Goal: Navigation & Orientation: Find specific page/section

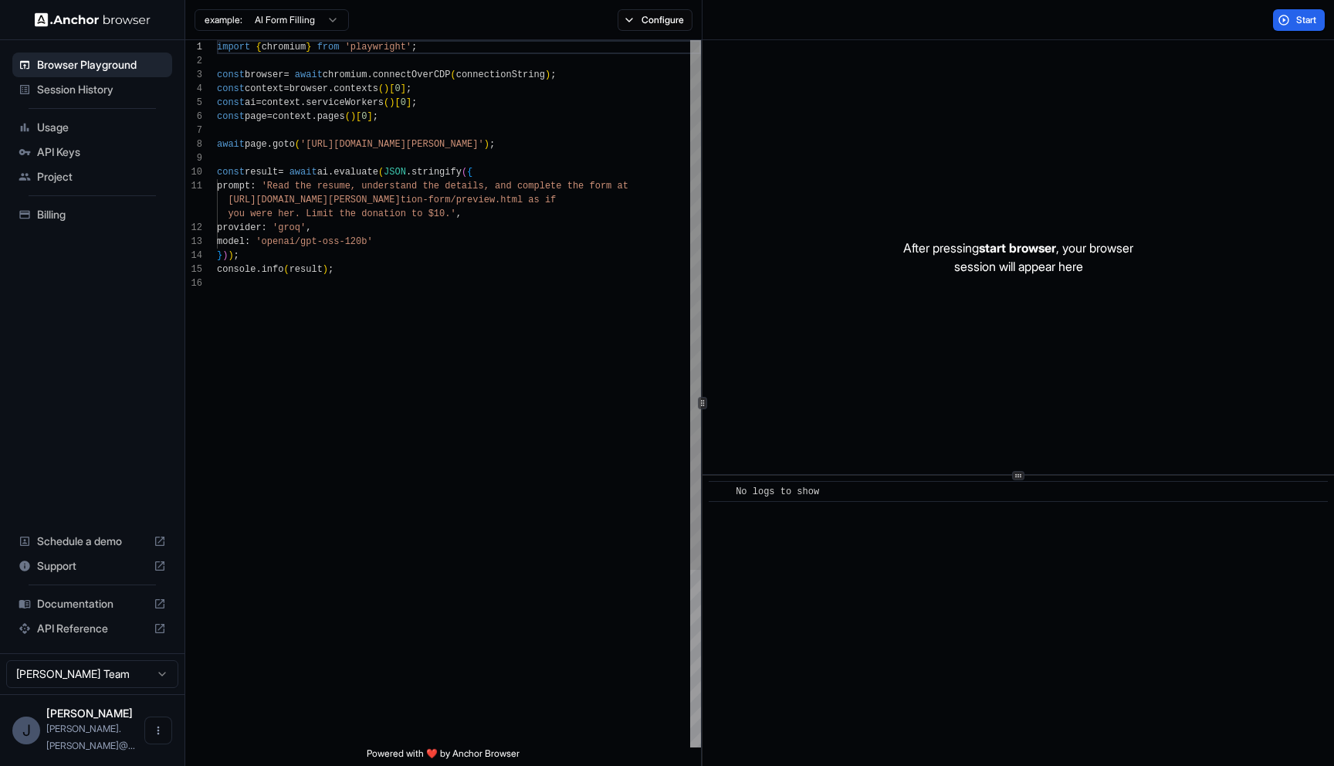
scroll to position [139, 0]
click at [31, 744] on div "J" at bounding box center [26, 730] width 28 height 28
click at [95, 737] on div "[PERSON_NAME] [PERSON_NAME].[PERSON_NAME]@..." at bounding box center [92, 730] width 92 height 46
click at [127, 747] on span "[PERSON_NAME].[PERSON_NAME]@..." at bounding box center [90, 737] width 89 height 29
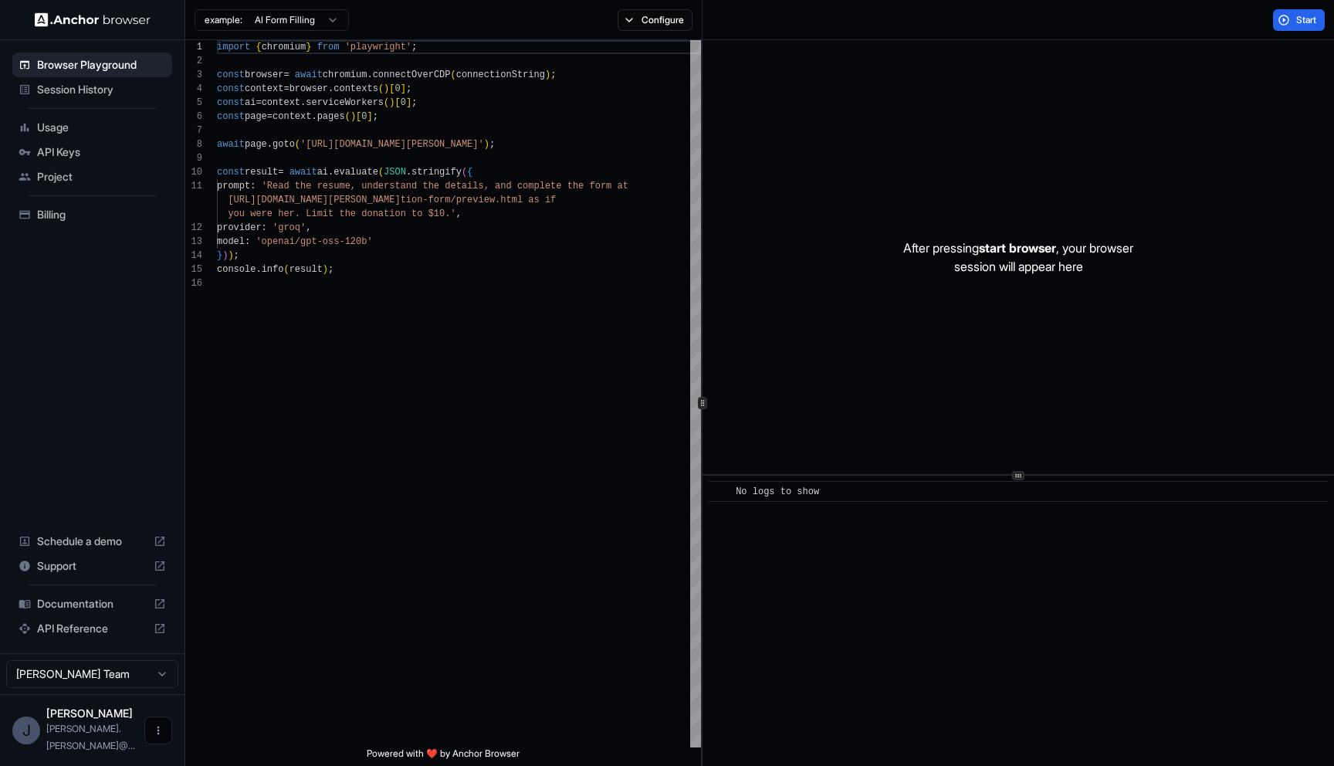
click at [147, 744] on button "Open menu" at bounding box center [158, 730] width 28 height 28
click at [25, 689] on div at bounding box center [667, 383] width 1334 height 766
click at [21, 739] on div "J" at bounding box center [26, 730] width 28 height 28
click at [128, 688] on html "Browser Playground Session History Usage API Keys Project Billing Schedule a de…" at bounding box center [667, 383] width 1334 height 766
click at [78, 578] on div "Support" at bounding box center [92, 565] width 160 height 25
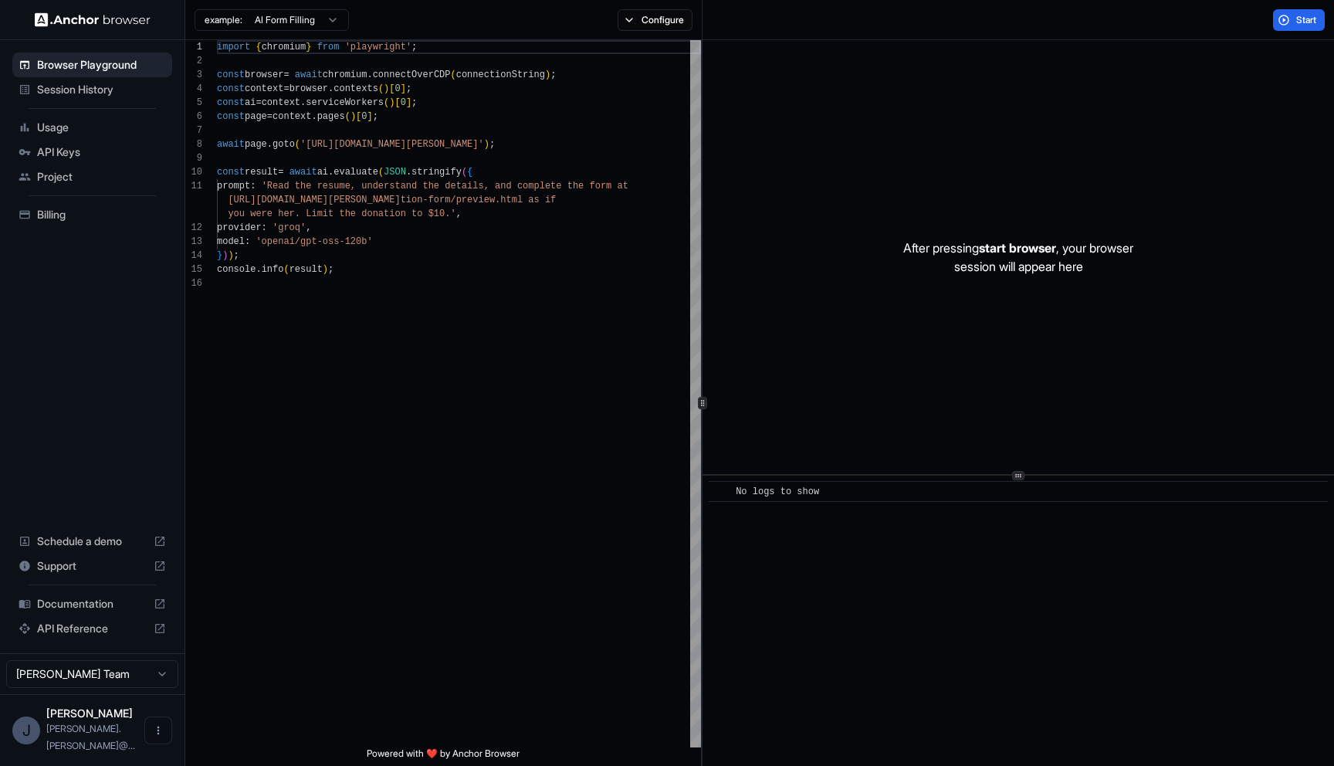
click at [49, 216] on span "Billing" at bounding box center [101, 214] width 129 height 15
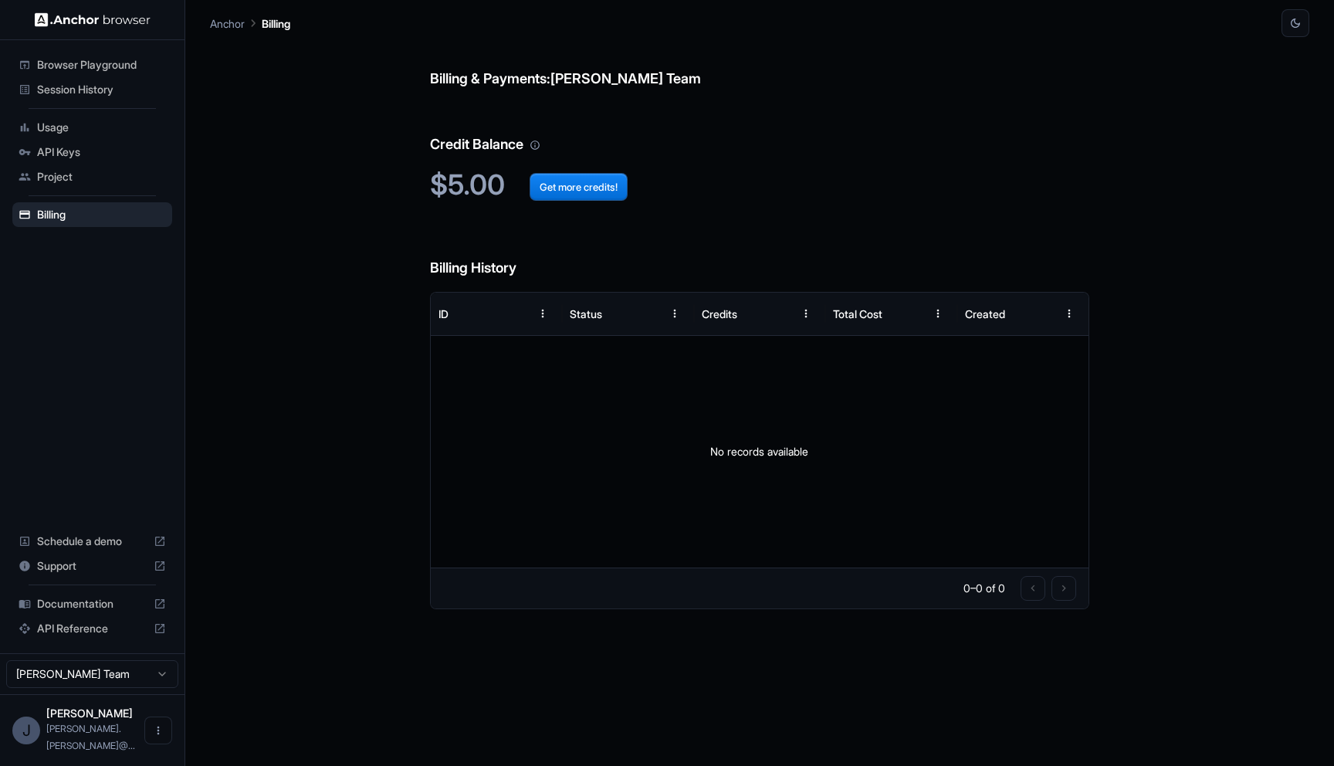
click at [84, 124] on span "Usage" at bounding box center [101, 127] width 129 height 15
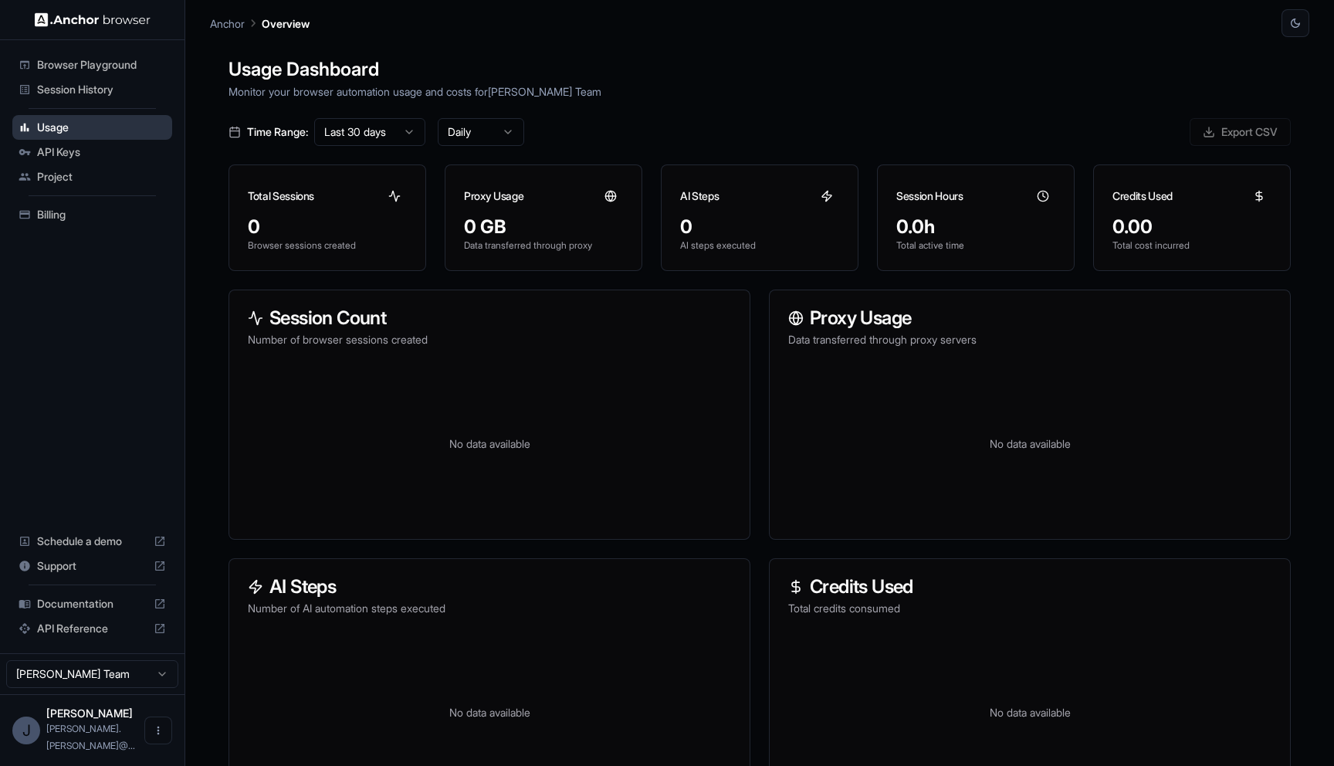
click at [90, 130] on span "Usage" at bounding box center [101, 127] width 129 height 15
click at [89, 157] on span "API Keys" at bounding box center [101, 151] width 129 height 15
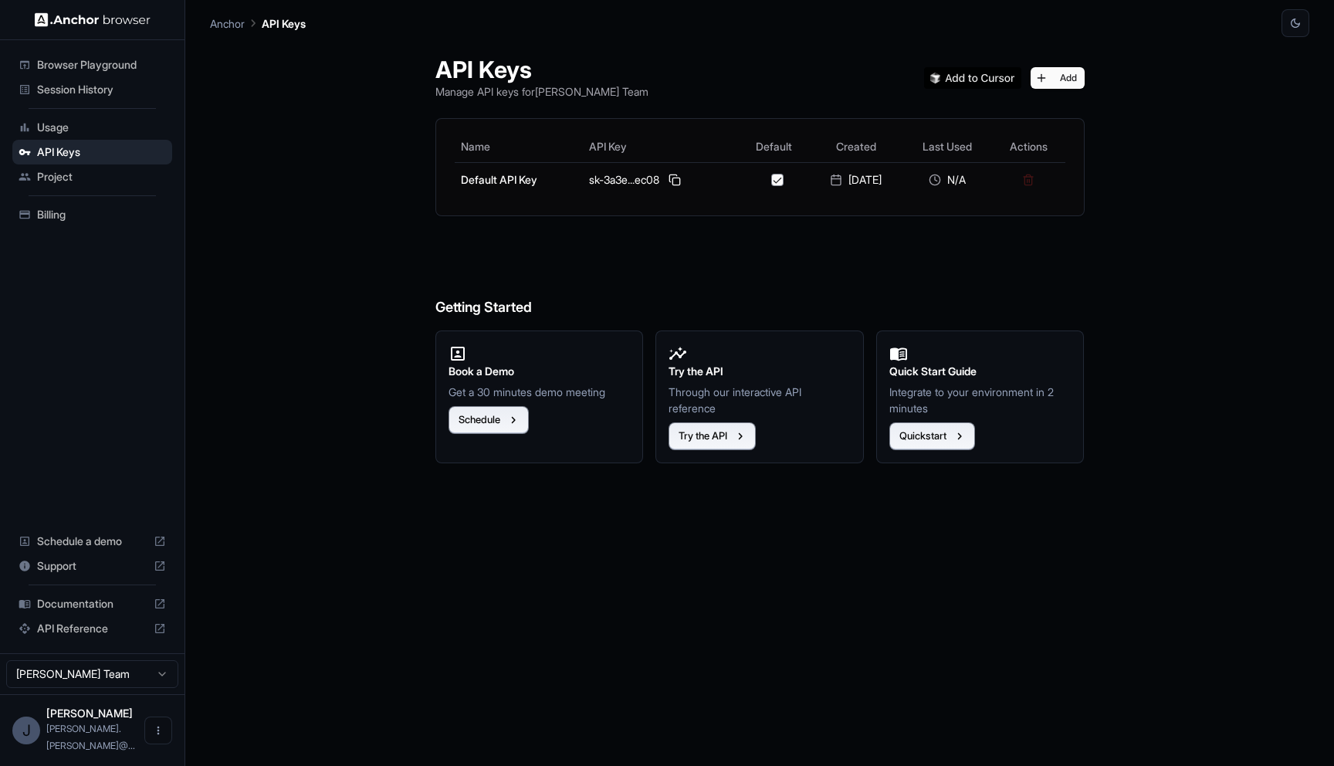
click at [123, 177] on span "Project" at bounding box center [101, 176] width 129 height 15
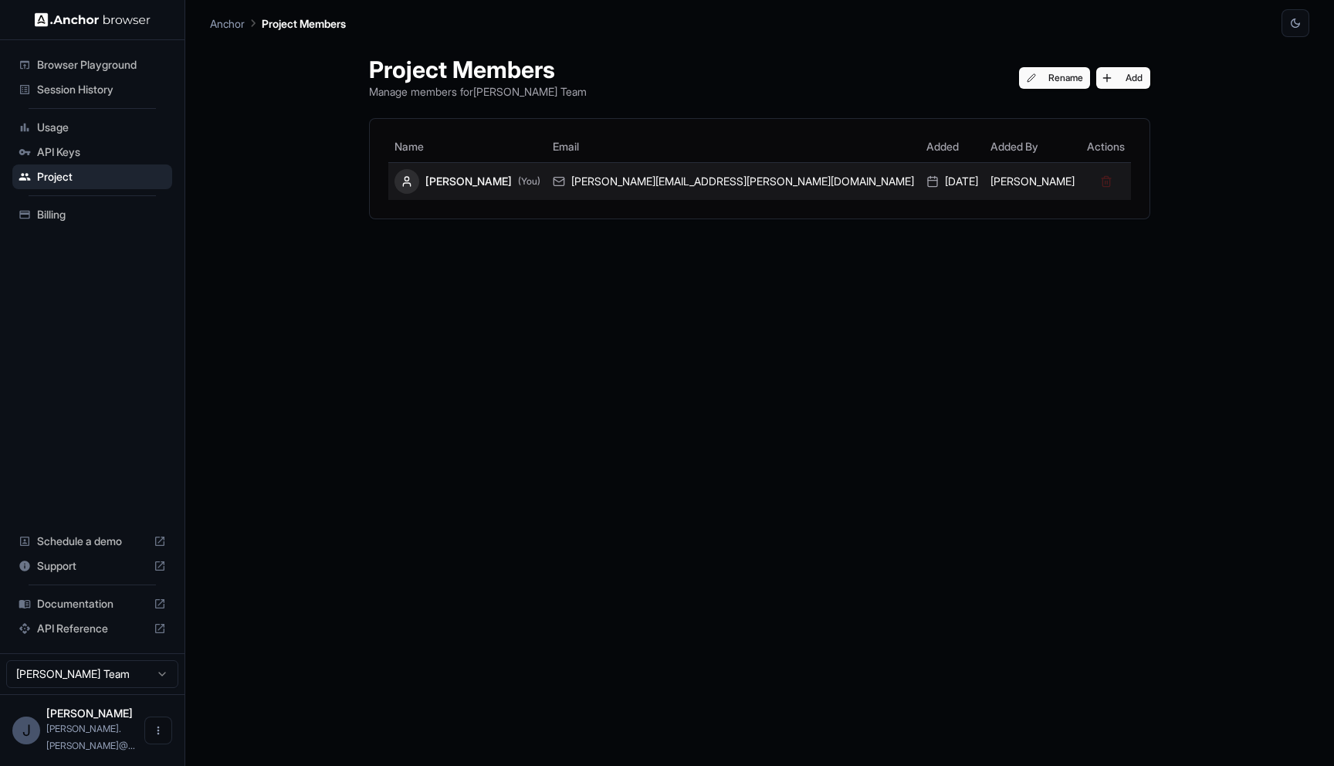
click at [783, 183] on div "[PERSON_NAME][EMAIL_ADDRESS][PERSON_NAME][DOMAIN_NAME]" at bounding box center [733, 181] width 361 height 15
copy div "[PERSON_NAME][EMAIL_ADDRESS][PERSON_NAME][DOMAIN_NAME]"
